Goal: Transaction & Acquisition: Purchase product/service

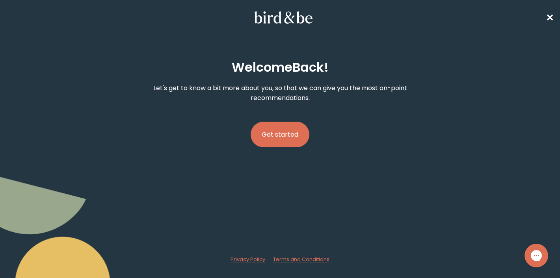
click at [552, 19] on span "✕" at bounding box center [550, 17] width 8 height 13
click at [292, 147] on button "Get started" at bounding box center [280, 135] width 59 height 26
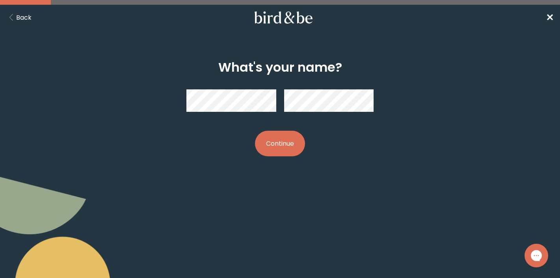
click at [280, 139] on button "Continue" at bounding box center [280, 144] width 50 height 26
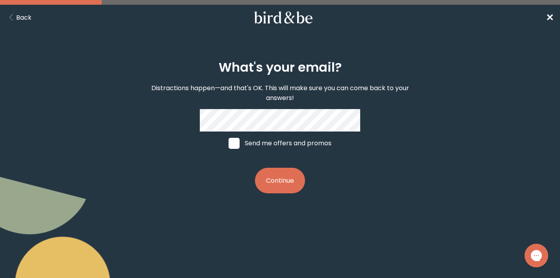
click at [228, 146] on span at bounding box center [233, 143] width 11 height 11
click at [228, 143] on input "Send me offers and promos" at bounding box center [228, 143] width 0 height 0
checkbox input "true"
click at [292, 188] on button "Continue" at bounding box center [280, 181] width 50 height 26
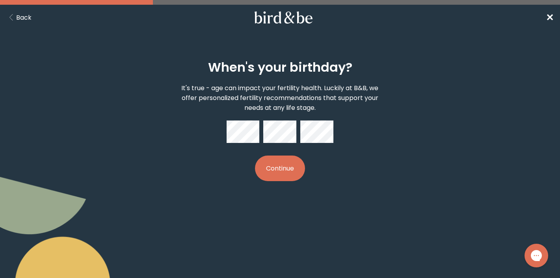
click at [286, 167] on button "Continue" at bounding box center [280, 169] width 50 height 26
click at [255, 156] on button "Continue" at bounding box center [280, 169] width 50 height 26
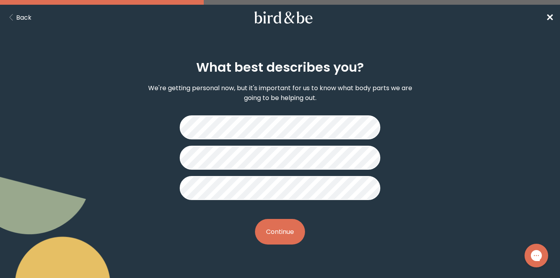
click at [282, 233] on button "Continue" at bounding box center [280, 232] width 50 height 26
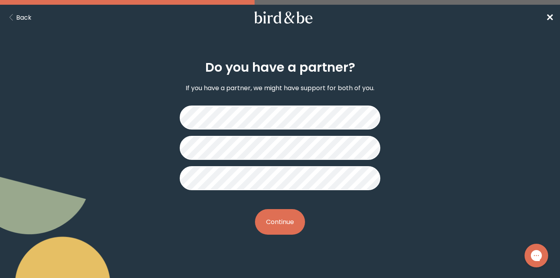
click at [276, 225] on button "Continue" at bounding box center [280, 222] width 50 height 26
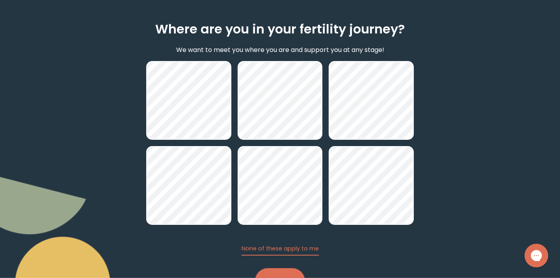
scroll to position [73, 0]
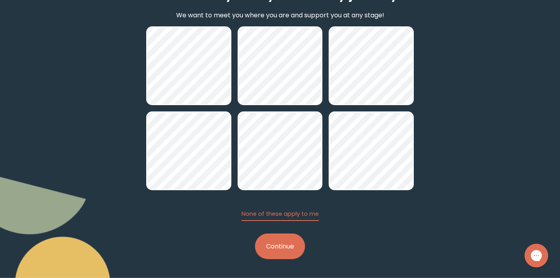
click at [280, 247] on button "Continue" at bounding box center [280, 247] width 50 height 26
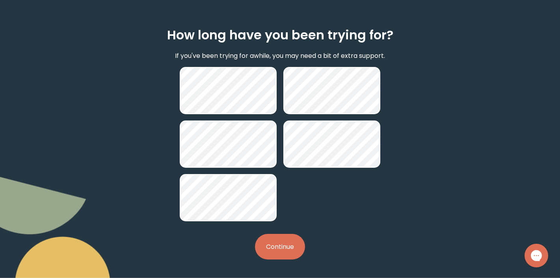
scroll to position [33, 0]
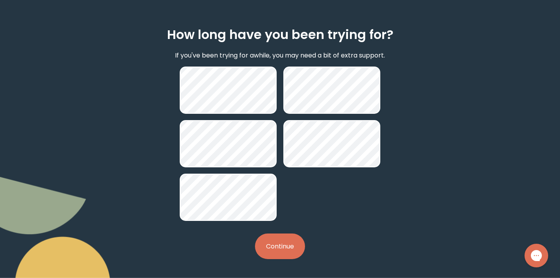
click at [287, 257] on button "Continue" at bounding box center [280, 247] width 50 height 26
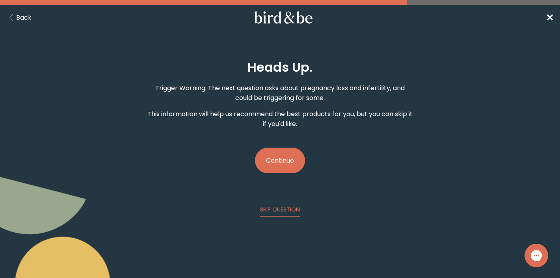
click at [282, 162] on button "Continue" at bounding box center [280, 161] width 50 height 26
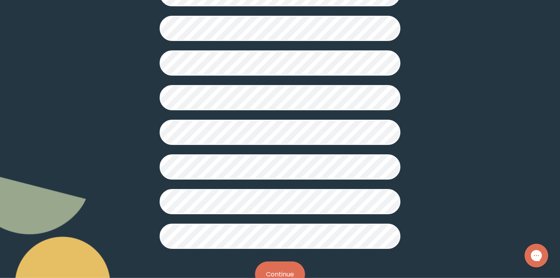
scroll to position [219, 0]
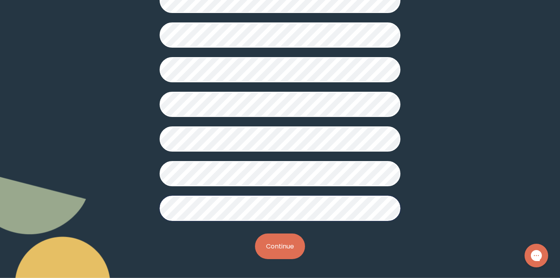
click at [279, 248] on button "Continue" at bounding box center [280, 247] width 50 height 26
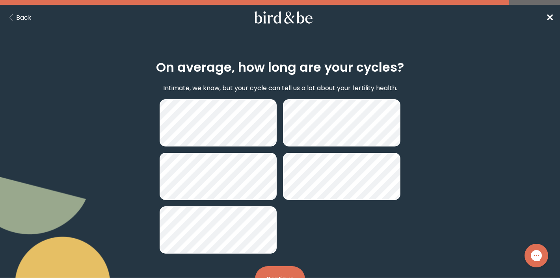
scroll to position [33, 0]
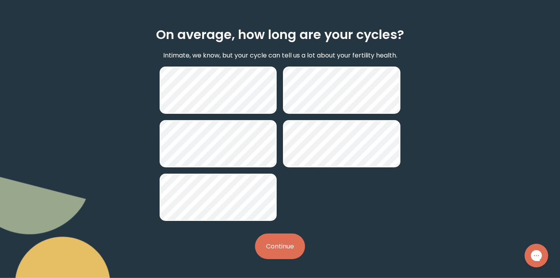
click at [283, 251] on button "Continue" at bounding box center [280, 247] width 50 height 26
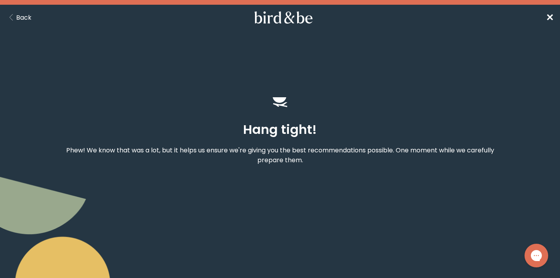
click at [283, 251] on body "plus-circle minus-circle close-circle Bird & Be Logo Bird & Be Logo arrow-left …" at bounding box center [280, 139] width 560 height 278
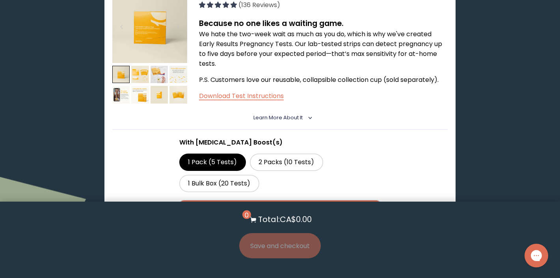
scroll to position [900, 0]
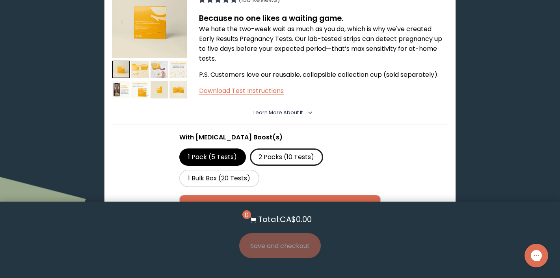
click at [296, 149] on label "2 Packs (10 Tests)" at bounding box center [286, 157] width 73 height 17
click at [0, 0] on input "2 Packs (10 Tests)" at bounding box center [0, 0] width 0 height 0
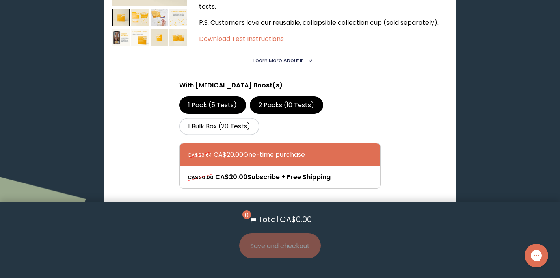
scroll to position [969, 0]
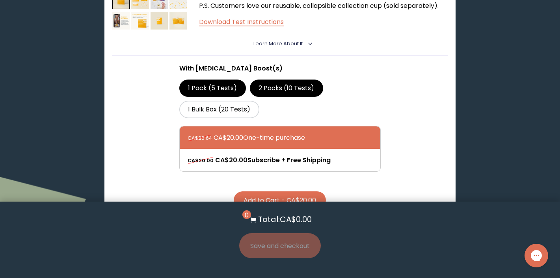
click at [203, 80] on label "1 Pack (5 Tests)" at bounding box center [212, 88] width 67 height 17
click at [0, 0] on input "1 Pack (5 Tests)" at bounding box center [0, 0] width 0 height 0
click at [289, 80] on label "2 Packs (10 Tests)" at bounding box center [286, 88] width 73 height 17
click at [0, 0] on input "2 Packs (10 Tests)" at bounding box center [0, 0] width 0 height 0
click at [287, 191] on button "Add to Cart - CA$20.00" at bounding box center [280, 200] width 92 height 18
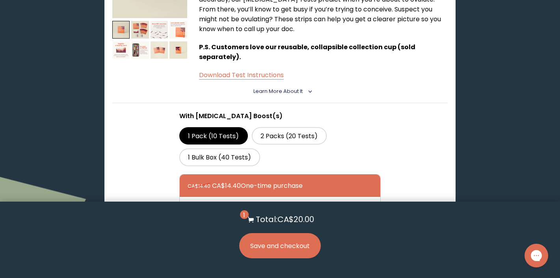
scroll to position [573, 0]
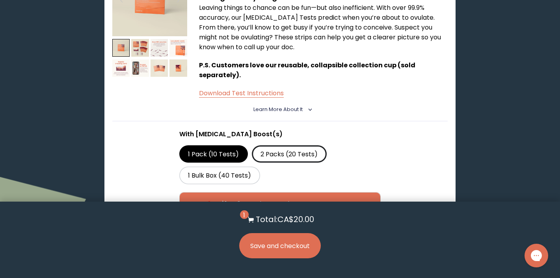
click at [297, 145] on label "2 Packs (20 Tests)" at bounding box center [289, 153] width 75 height 17
click at [0, 0] on input "2 Packs (20 Tests)" at bounding box center [0, 0] width 0 height 0
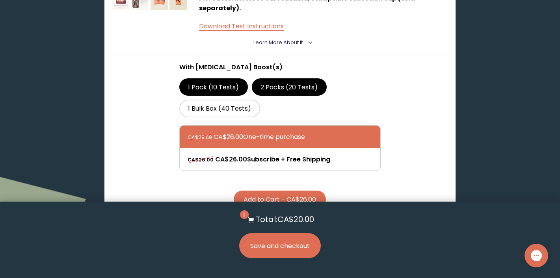
scroll to position [641, 0]
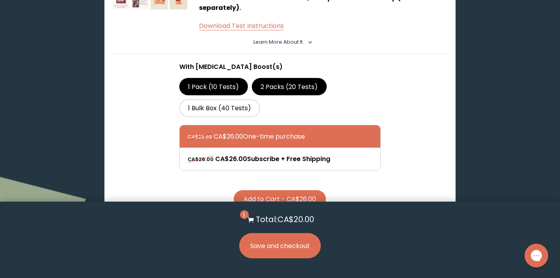
click at [208, 78] on label "1 Pack (10 Tests)" at bounding box center [213, 86] width 69 height 17
click at [0, 0] on input "1 Pack (10 Tests)" at bounding box center [0, 0] width 0 height 0
click at [285, 78] on label "2 Packs (20 Tests)" at bounding box center [289, 86] width 75 height 17
click at [0, 0] on input "2 Packs (20 Tests)" at bounding box center [0, 0] width 0 height 0
click at [212, 78] on label "1 Pack (10 Tests)" at bounding box center [213, 86] width 69 height 17
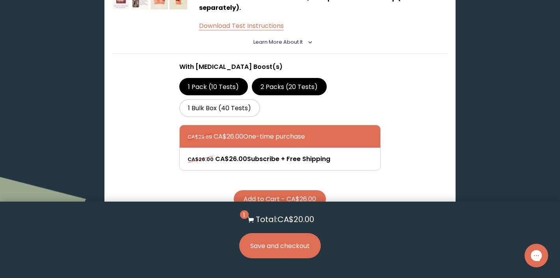
click at [0, 0] on input "1 Pack (10 Tests)" at bounding box center [0, 0] width 0 height 0
click at [295, 78] on label "2 Packs (20 Tests)" at bounding box center [289, 86] width 75 height 17
click at [0, 0] on input "2 Packs (20 Tests)" at bounding box center [0, 0] width 0 height 0
click at [217, 78] on label "1 Pack (10 Tests)" at bounding box center [213, 86] width 69 height 17
click at [0, 0] on input "1 Pack (10 Tests)" at bounding box center [0, 0] width 0 height 0
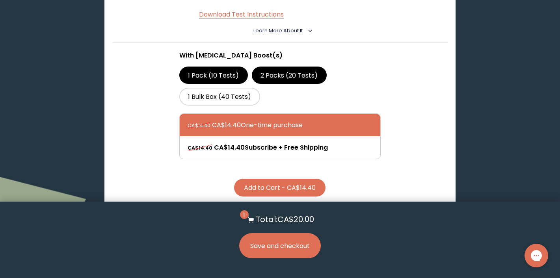
scroll to position [693, 0]
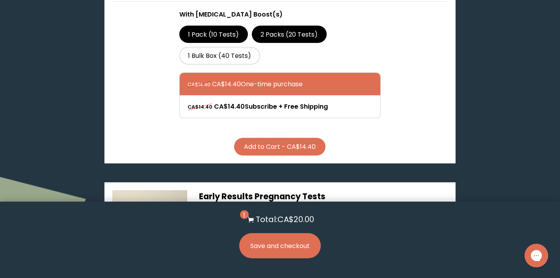
click at [270, 138] on button "Add to Cart - CA$14.40" at bounding box center [279, 147] width 91 height 18
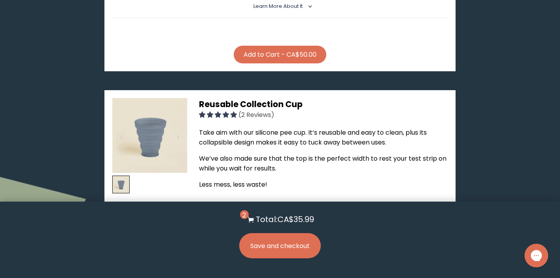
scroll to position [1479, 0]
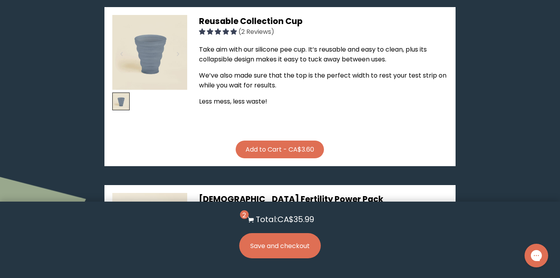
click at [284, 141] on button "Add to Cart - CA$3.60" at bounding box center [280, 150] width 88 height 18
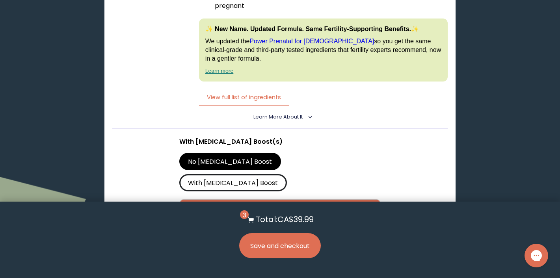
scroll to position [2153, 0]
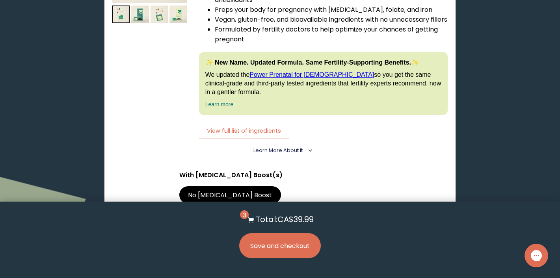
click at [304, 147] on summary "Learn More About it <" at bounding box center [279, 150] width 53 height 7
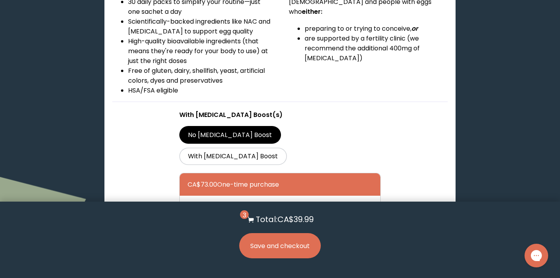
scroll to position [2388, 0]
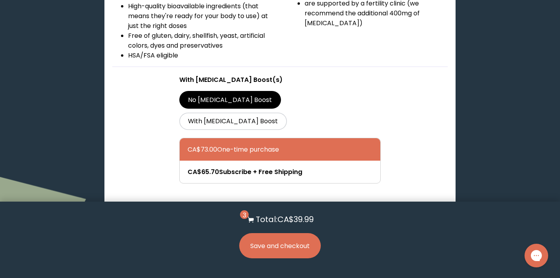
click at [289, 203] on button "Add to Cart - CA$73.00" at bounding box center [280, 212] width 92 height 18
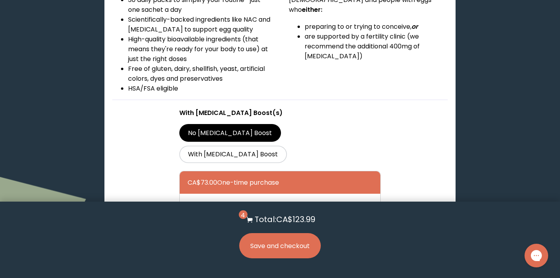
scroll to position [2353, 0]
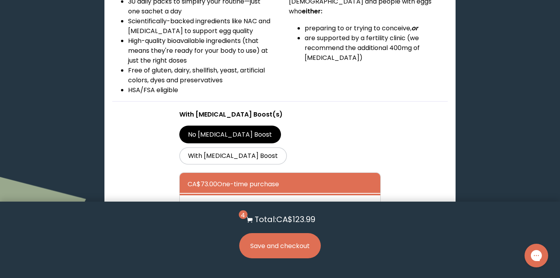
click at [281, 195] on div at bounding box center [288, 206] width 201 height 22
click at [188, 201] on input "CA$65.70 Subscribe + Free Shipping" at bounding box center [187, 201] width 0 height 0
radio input "true"
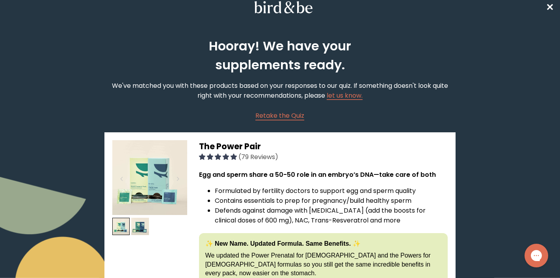
scroll to position [0, 0]
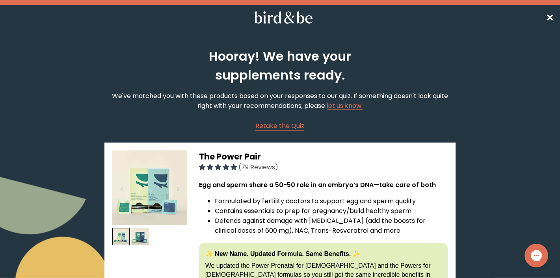
click at [547, 17] on span "✕" at bounding box center [550, 17] width 8 height 13
